Goal: Find contact information: Find contact information

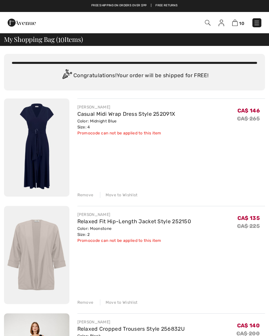
click at [256, 25] on img at bounding box center [257, 23] width 7 height 7
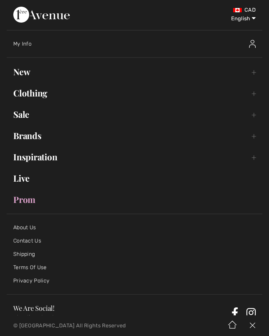
click at [26, 119] on link "Sale Toggle submenu" at bounding box center [135, 114] width 256 height 15
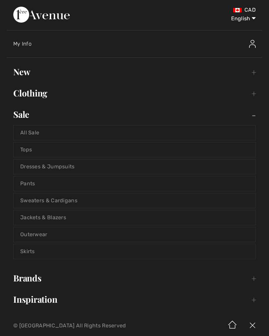
click at [40, 135] on link "All Sale" at bounding box center [135, 132] width 242 height 15
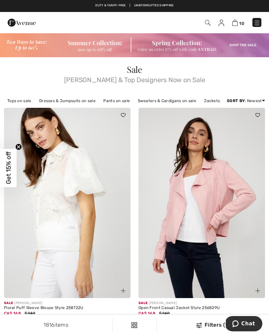
click at [238, 26] on img at bounding box center [236, 23] width 6 height 6
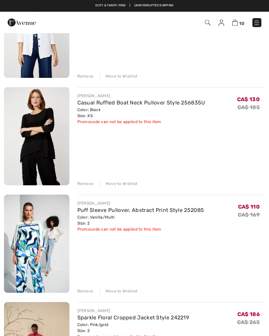
scroll to position [437, 0]
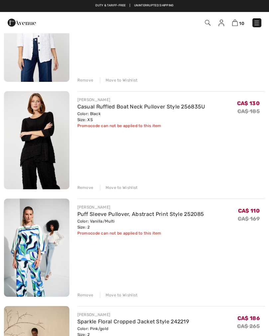
click at [258, 24] on img at bounding box center [257, 23] width 7 height 7
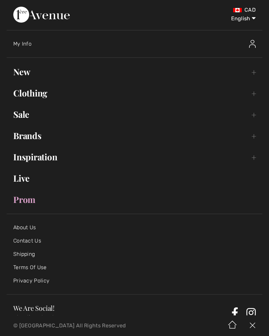
click at [40, 242] on link "Contact Us" at bounding box center [27, 241] width 28 height 6
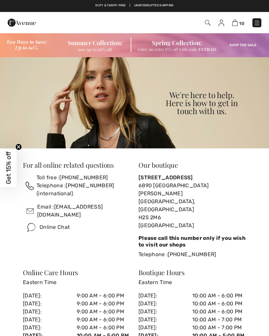
checkbox input "true"
click at [89, 214] on link "[EMAIL_ADDRESS][DOMAIN_NAME]" at bounding box center [70, 211] width 66 height 14
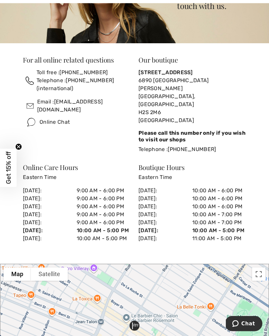
scroll to position [105, 0]
